Goal: Information Seeking & Learning: Learn about a topic

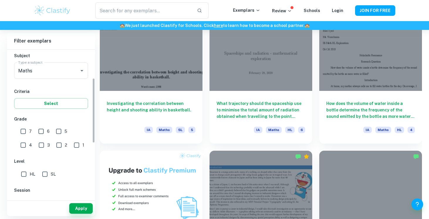
scroll to position [65, 0]
click at [47, 173] on input "SL" at bounding box center [45, 174] width 12 height 12
checkbox input "true"
click at [81, 207] on button "Apply" at bounding box center [80, 208] width 23 height 11
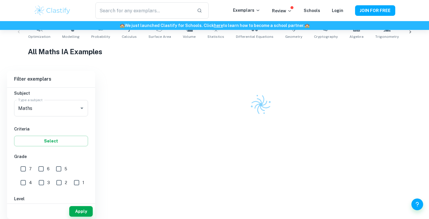
scroll to position [321, 0]
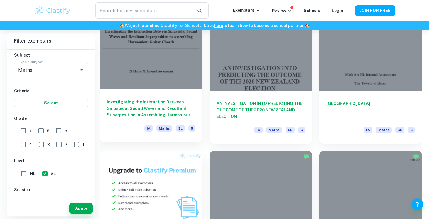
click at [165, 113] on h6 "Investigating the Interaction Between Sinusoidal Sound Waves and Resultant Supe…" at bounding box center [151, 108] width 89 height 19
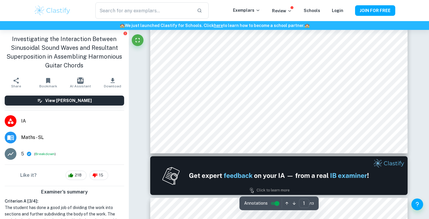
type input "2"
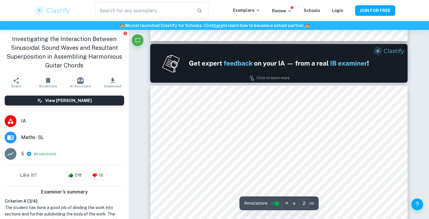
scroll to position [416, 0]
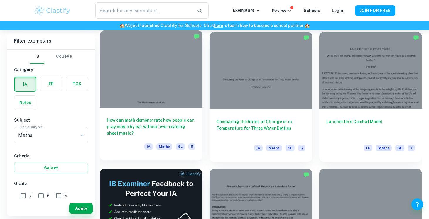
scroll to position [851, 0]
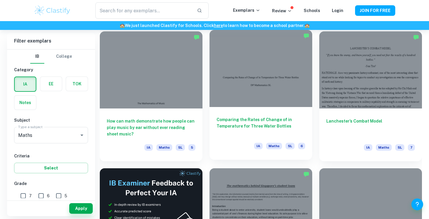
click at [290, 123] on h6 "Comparing the Rates of Change of in Temperature for Three Water Bottles" at bounding box center [261, 126] width 89 height 19
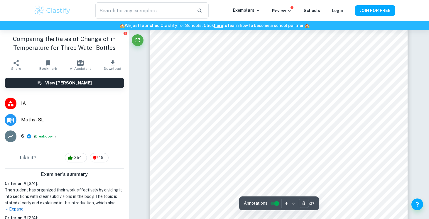
scroll to position [2464, 0]
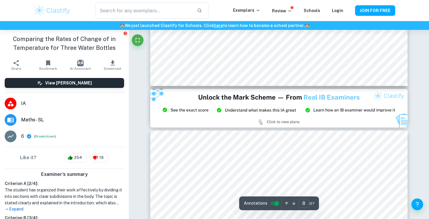
type input "9"
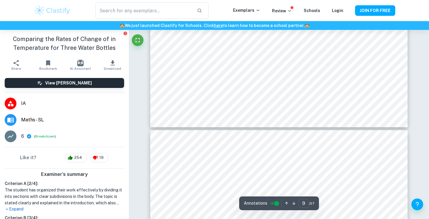
scroll to position [3068, 0]
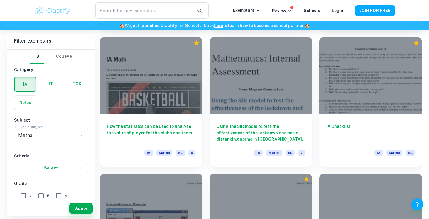
scroll to position [2190, 0]
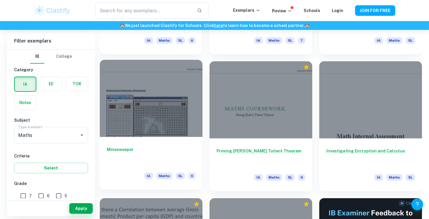
click at [179, 149] on h6 "Minesweeper" at bounding box center [151, 155] width 89 height 19
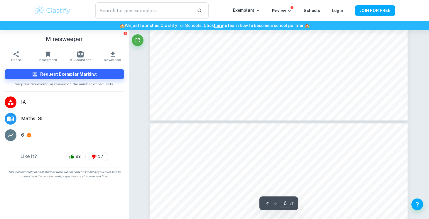
type input "5"
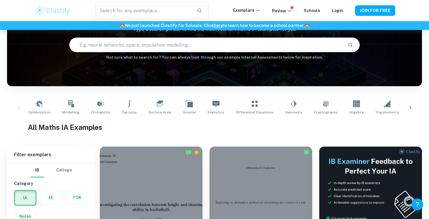
scroll to position [39, 0]
